Goal: Navigation & Orientation: Find specific page/section

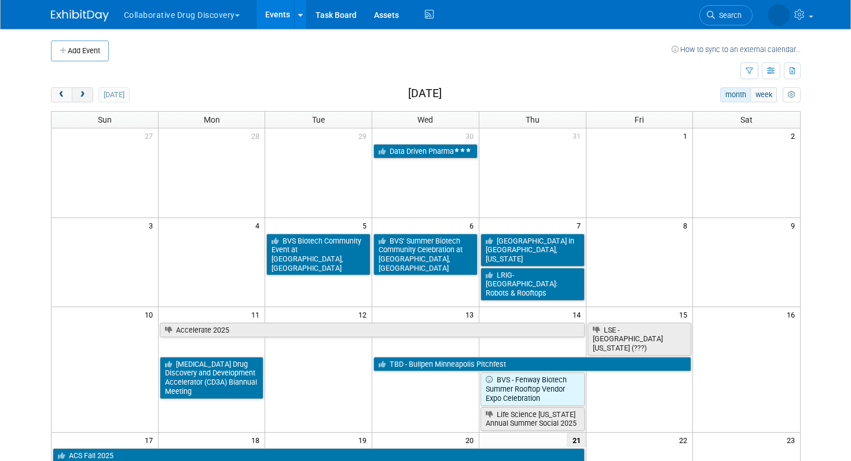
click at [81, 98] on span "next" at bounding box center [82, 95] width 9 height 8
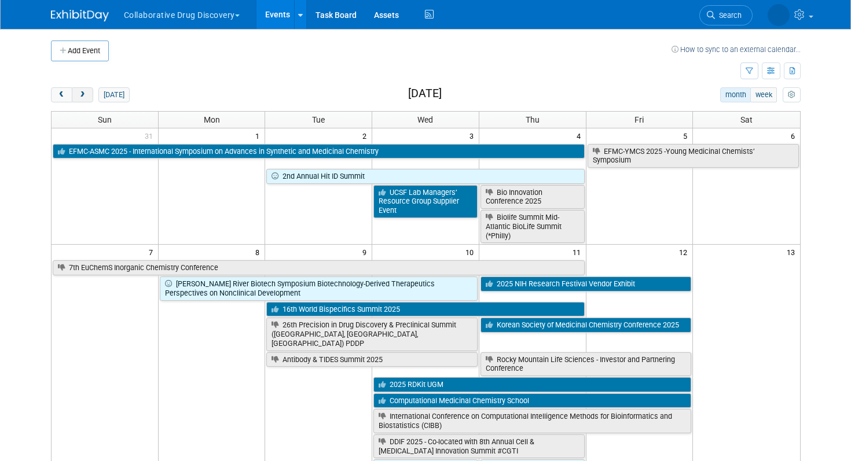
click at [81, 98] on span "next" at bounding box center [82, 95] width 9 height 8
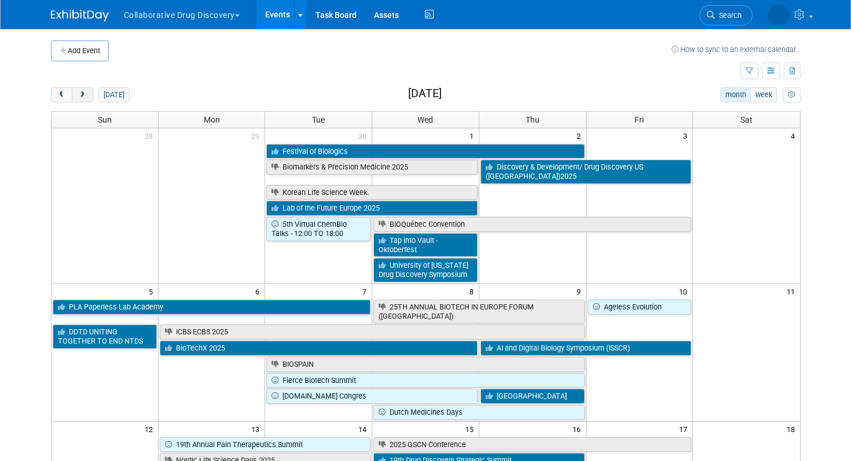
click at [81, 98] on span "next" at bounding box center [82, 95] width 9 height 8
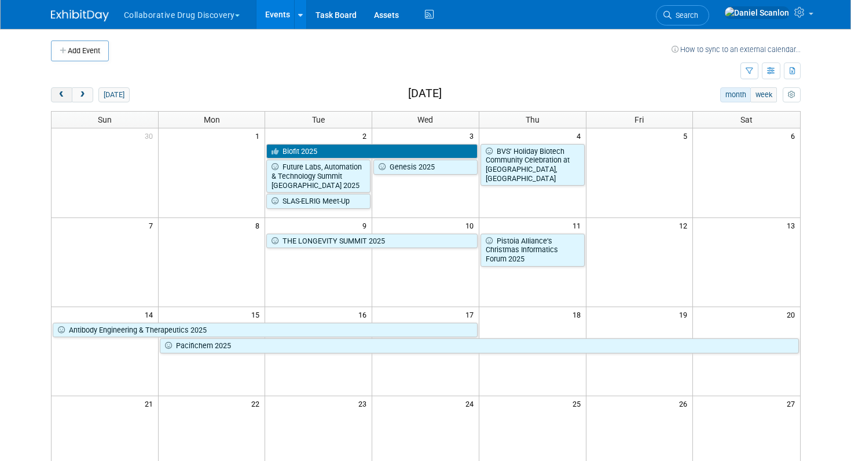
click at [63, 97] on span "prev" at bounding box center [61, 95] width 9 height 8
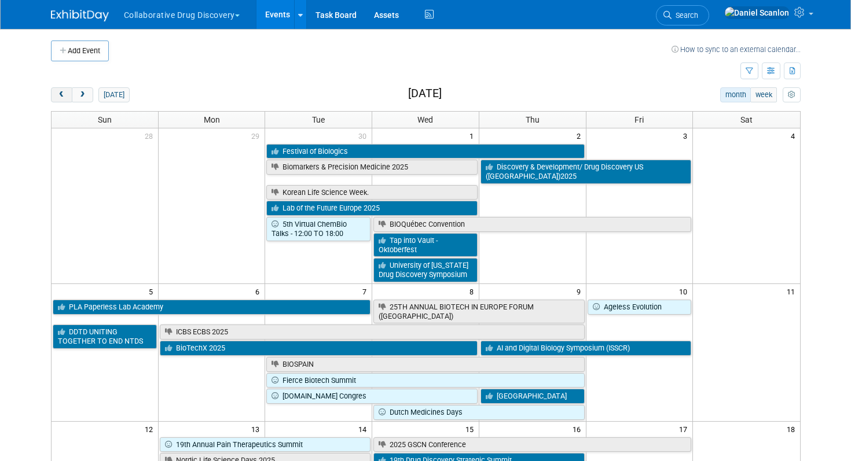
click at [65, 94] on span "prev" at bounding box center [61, 95] width 9 height 8
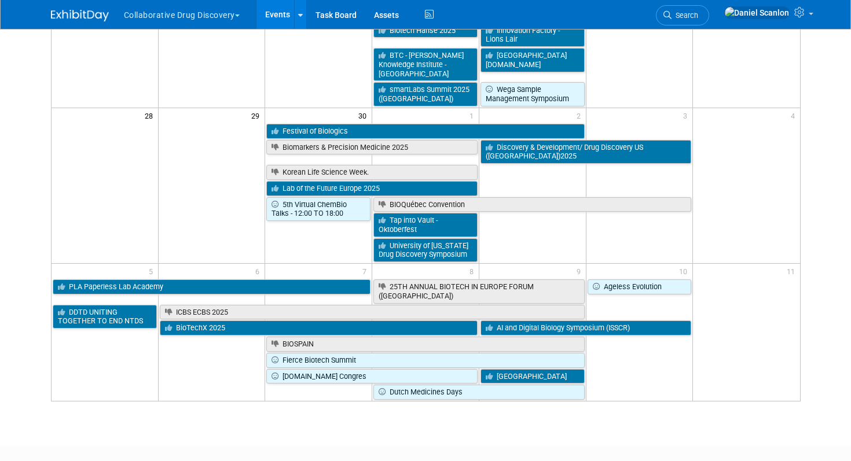
scroll to position [991, 0]
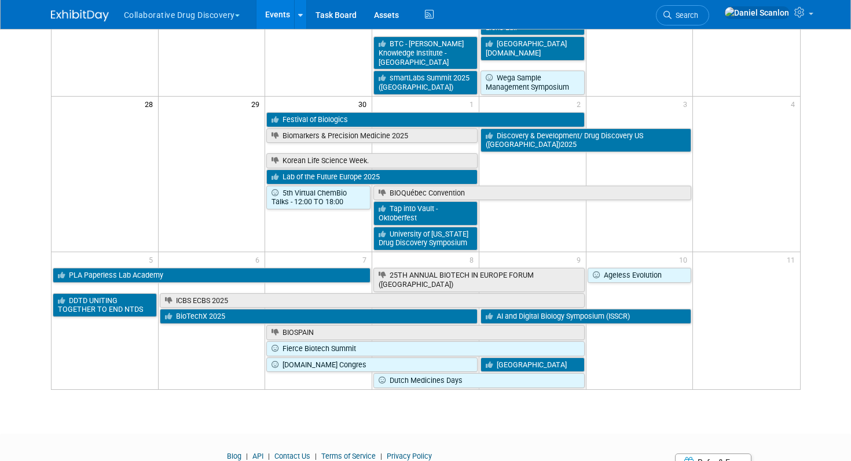
click at [572, 437] on div at bounding box center [425, 444] width 851 height 14
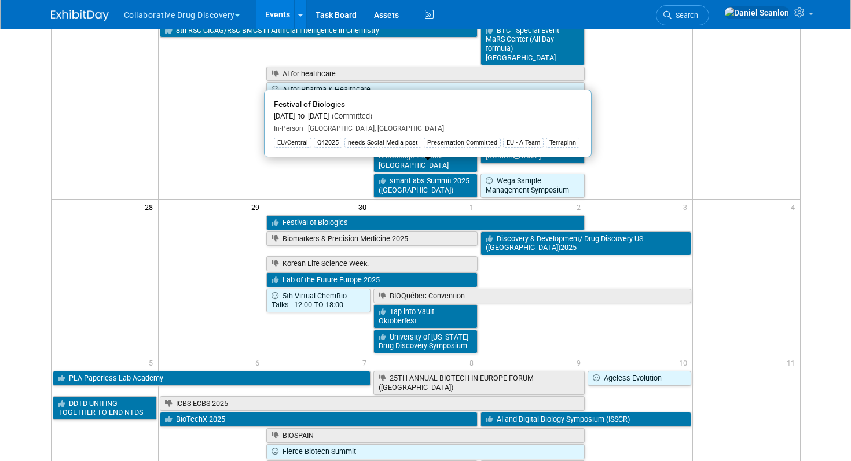
scroll to position [886, 0]
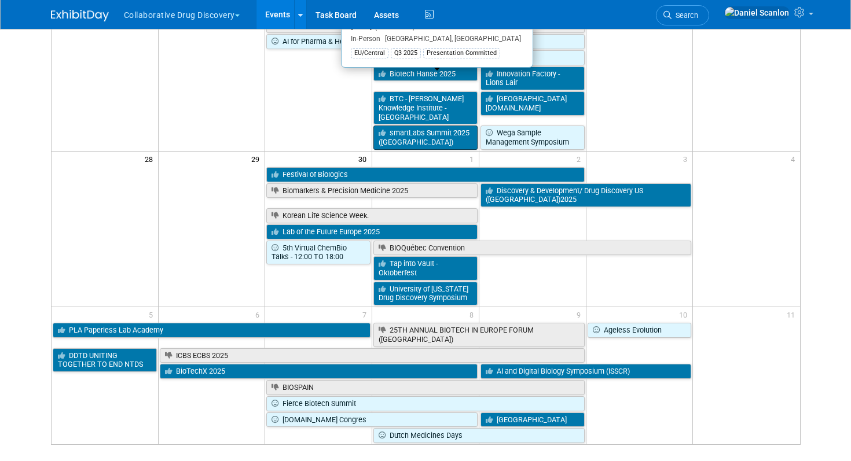
scroll to position [991, 0]
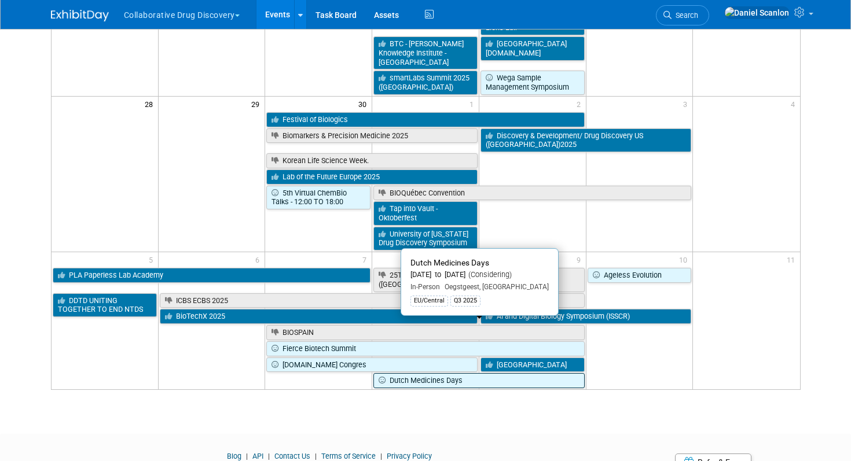
click at [520, 373] on link "Dutch Medicines Days" at bounding box center [478, 380] width 211 height 15
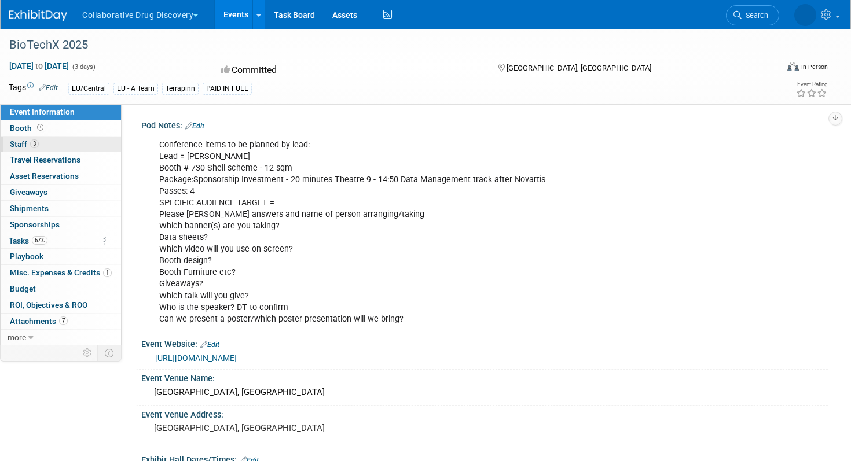
click at [35, 141] on span "3" at bounding box center [34, 143] width 9 height 9
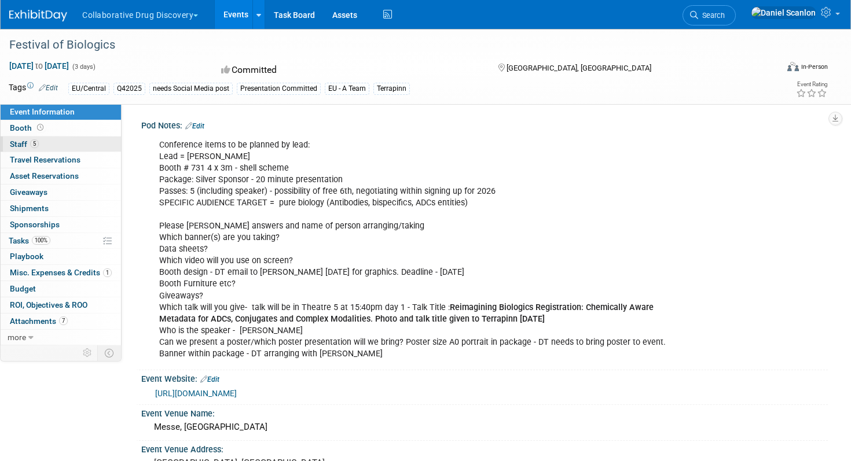
click at [58, 144] on link "5 Staff 5" at bounding box center [61, 145] width 120 height 16
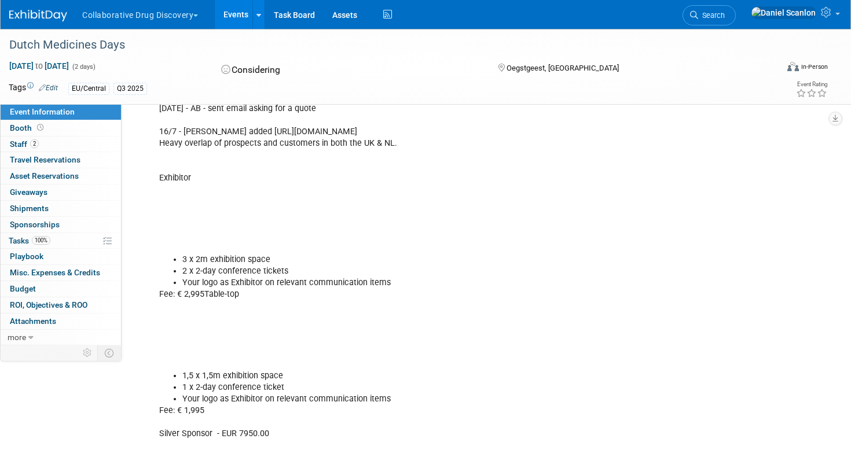
scroll to position [354, 0]
